Goal: Navigation & Orientation: Find specific page/section

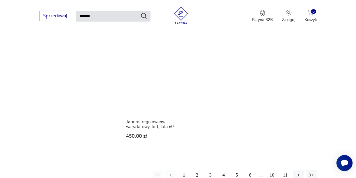
scroll to position [635, 0]
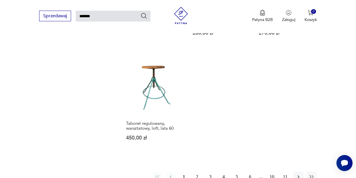
click at [196, 172] on button "2" at bounding box center [197, 177] width 10 height 10
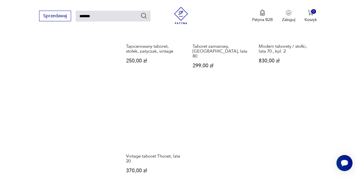
scroll to position [722, 0]
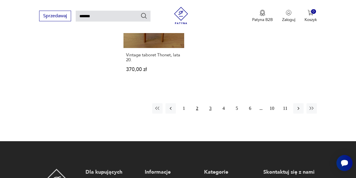
click at [208, 103] on button "3" at bounding box center [210, 108] width 10 height 10
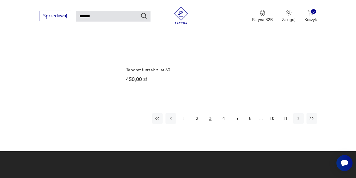
scroll to position [676, 0]
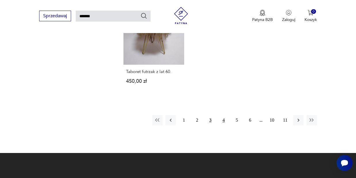
click at [222, 121] on button "4" at bounding box center [224, 120] width 10 height 10
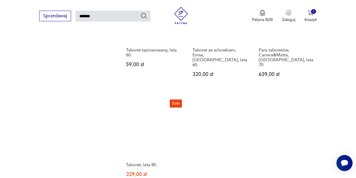
scroll to position [750, 0]
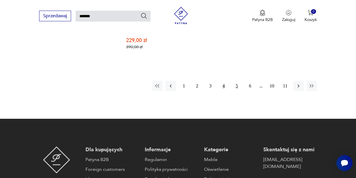
click at [235, 81] on button "5" at bounding box center [237, 86] width 10 height 10
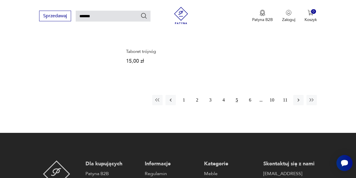
scroll to position [730, 0]
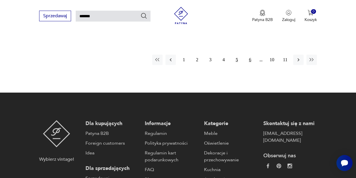
click at [254, 55] on button "6" at bounding box center [250, 60] width 10 height 10
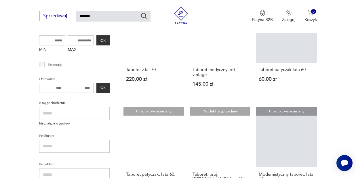
scroll to position [174, 0]
